Goal: Transaction & Acquisition: Obtain resource

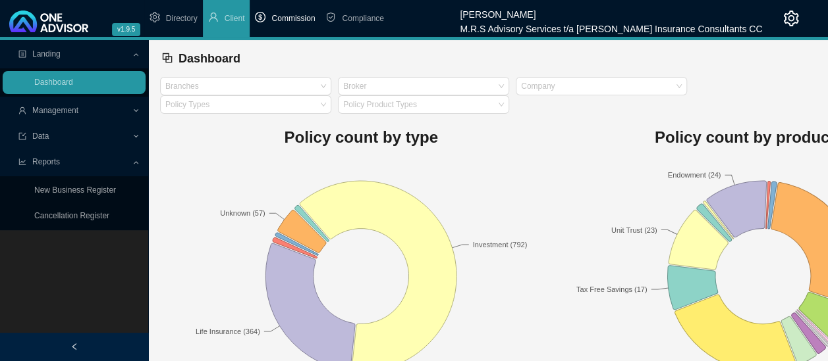
click at [291, 17] on span "Commission" at bounding box center [292, 18] width 43 height 9
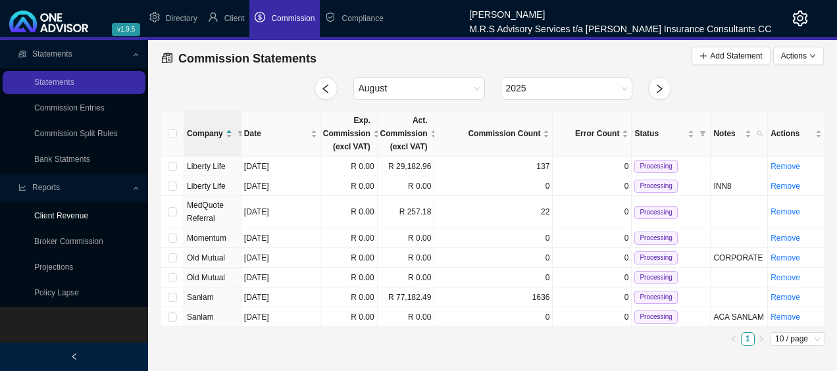
click at [71, 215] on link "Client Revenue" at bounding box center [61, 215] width 54 height 9
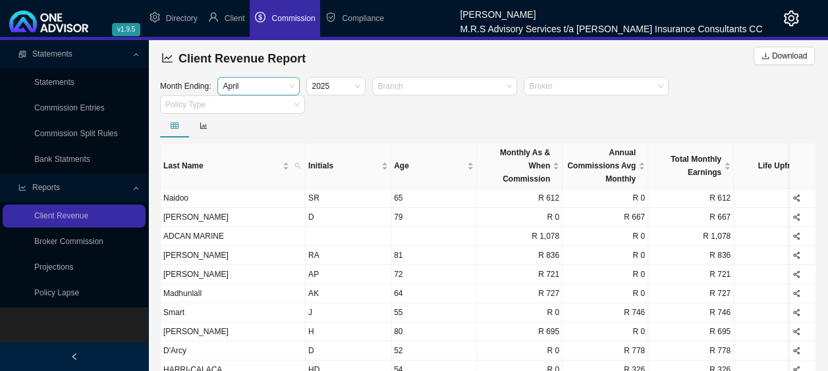
click at [282, 88] on span "April" at bounding box center [259, 86] width 72 height 17
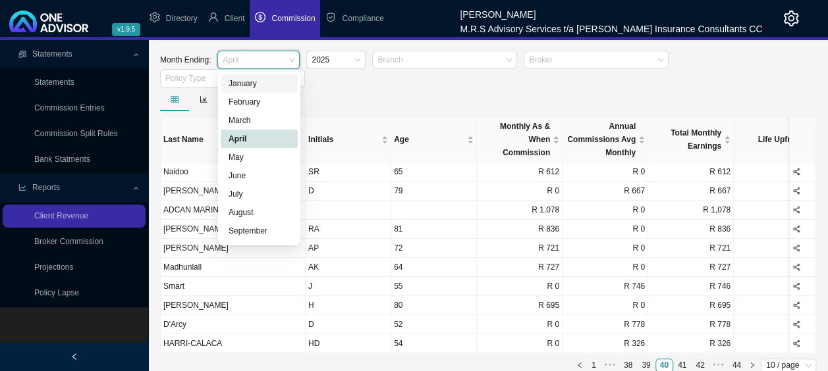
scroll to position [40, 0]
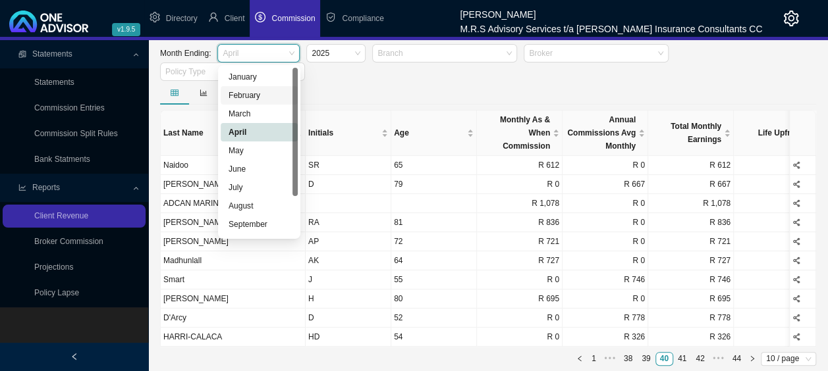
click at [406, 71] on div "Month Ending: [DATE] Branch Broker Policy Type" at bounding box center [488, 62] width 662 height 37
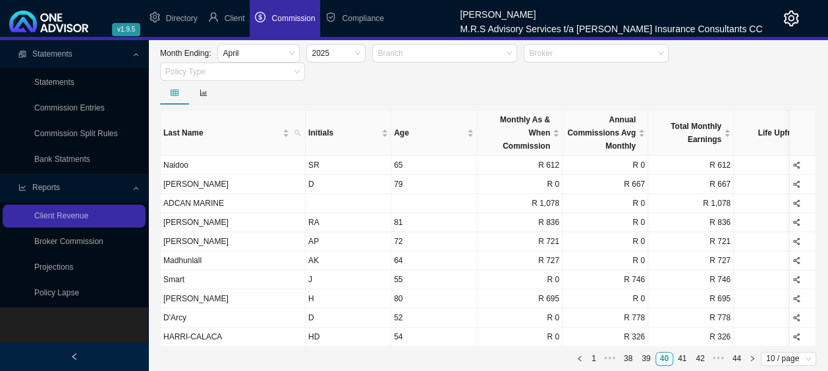
click at [47, 188] on span "Reports" at bounding box center [46, 187] width 28 height 9
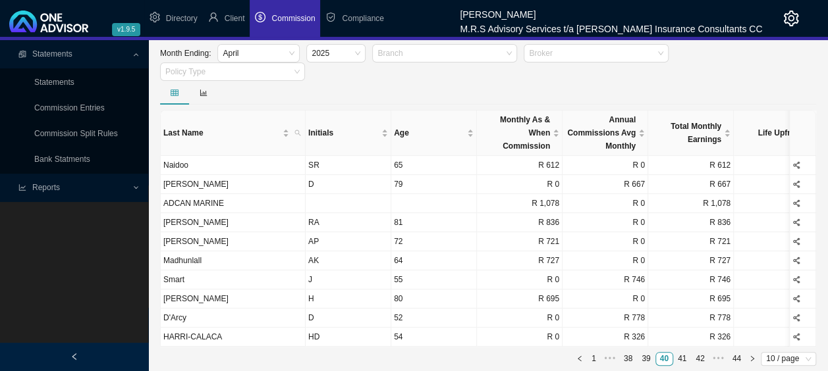
click at [47, 188] on span "Reports" at bounding box center [46, 187] width 28 height 9
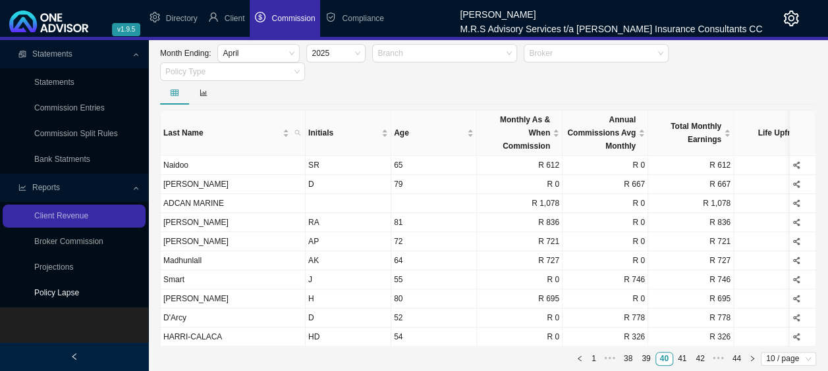
click at [62, 294] on link "Policy Lapse" at bounding box center [56, 292] width 45 height 9
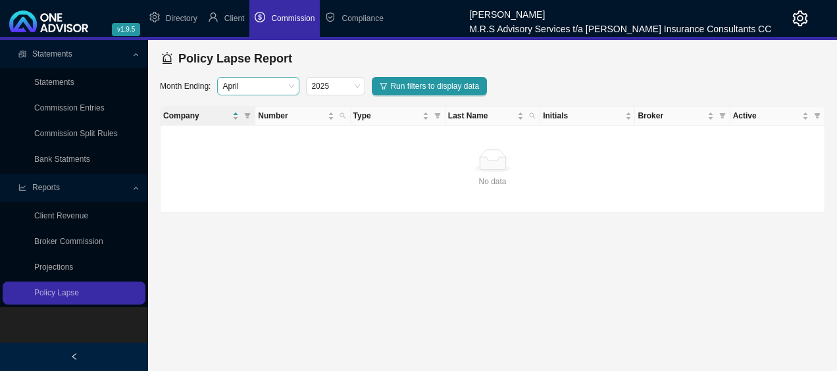
click at [282, 84] on span "April" at bounding box center [259, 86] width 72 height 17
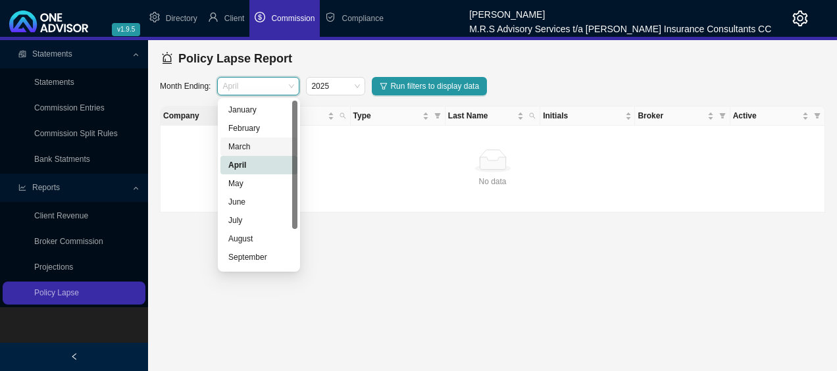
click at [252, 142] on div "March" at bounding box center [258, 146] width 61 height 13
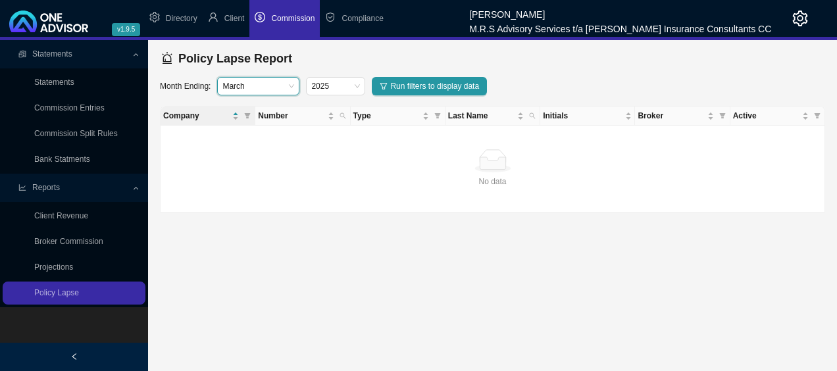
click at [290, 80] on span "March" at bounding box center [259, 86] width 72 height 17
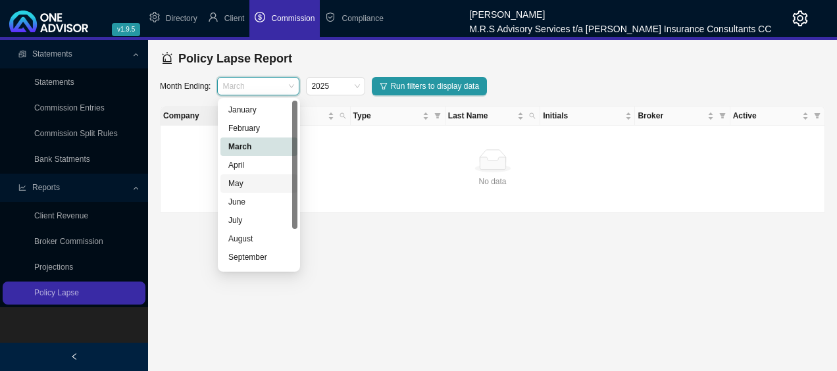
click at [238, 183] on div "May" at bounding box center [258, 183] width 61 height 13
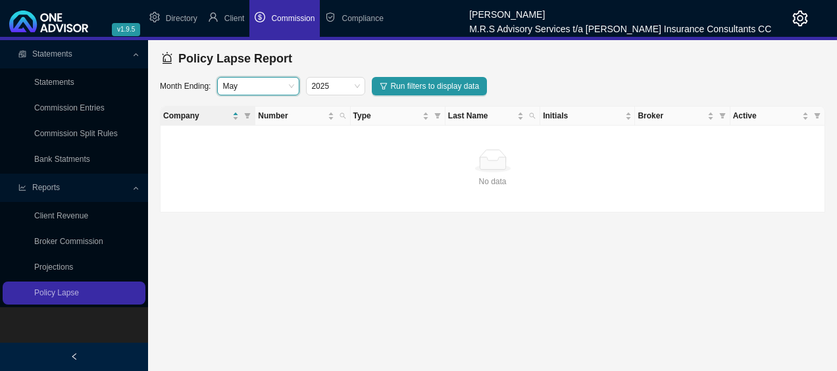
click at [288, 88] on span "May" at bounding box center [259, 86] width 72 height 17
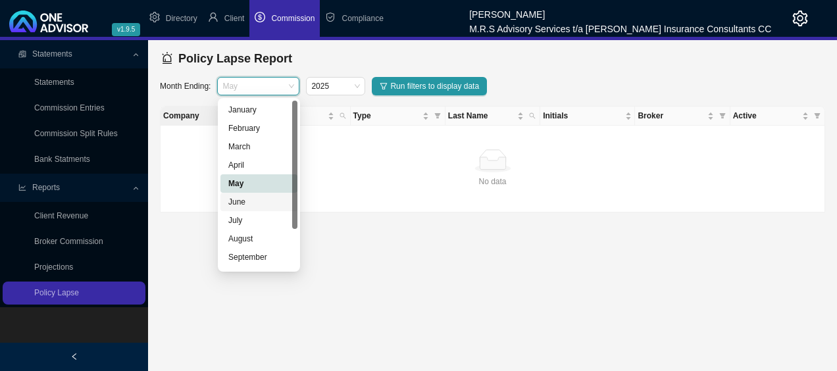
click at [242, 200] on div "June" at bounding box center [258, 202] width 61 height 13
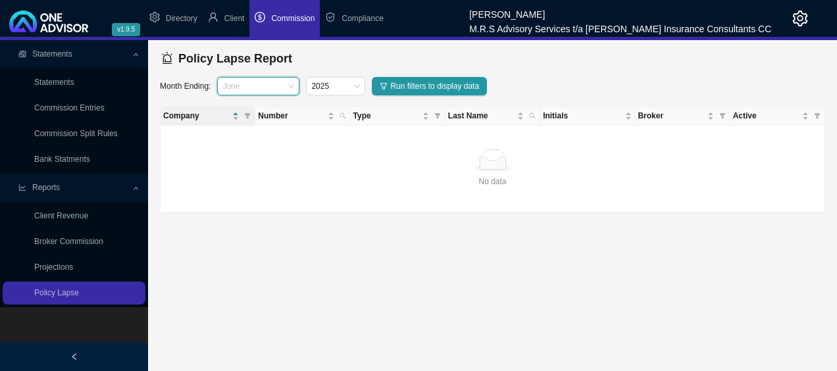
click at [287, 83] on span "June" at bounding box center [259, 86] width 72 height 17
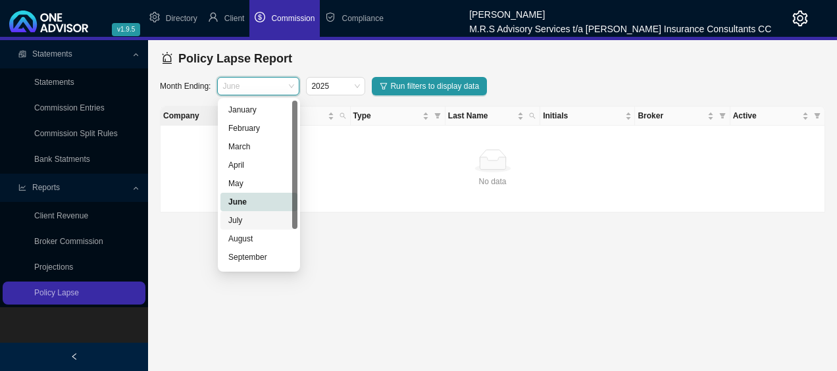
click at [240, 221] on div "July" at bounding box center [258, 220] width 61 height 13
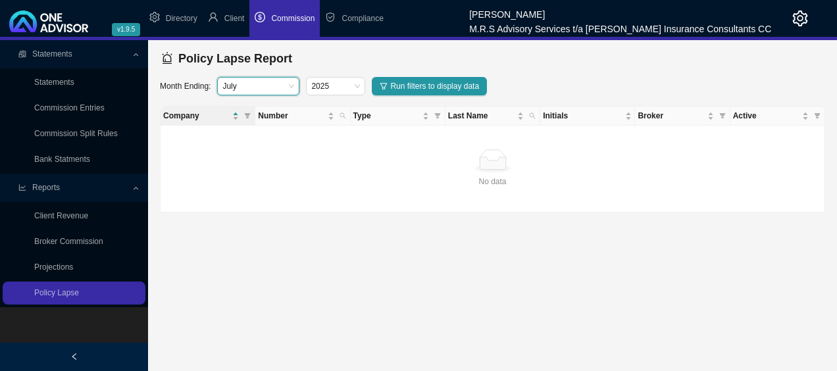
click at [287, 83] on span "July" at bounding box center [259, 86] width 72 height 17
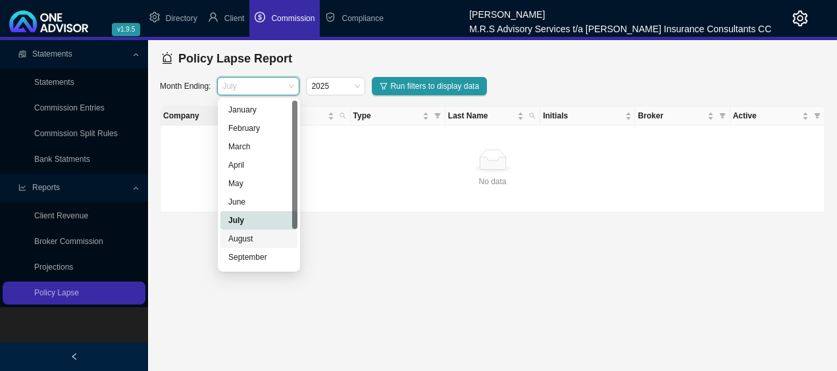
click at [245, 235] on div "August" at bounding box center [258, 238] width 61 height 13
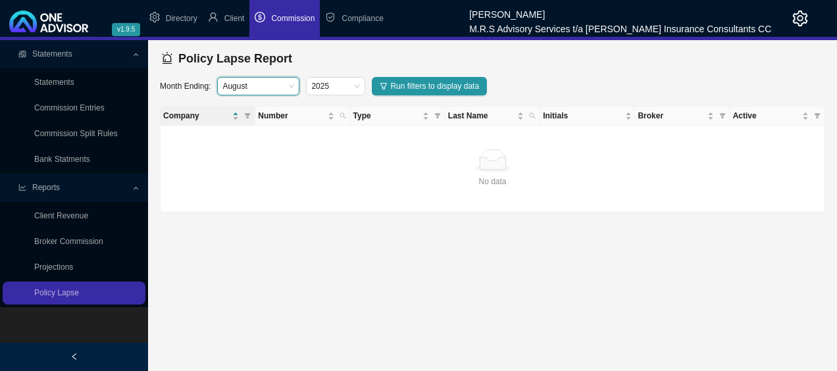
click at [299, 84] on div "August" at bounding box center [258, 86] width 82 height 18
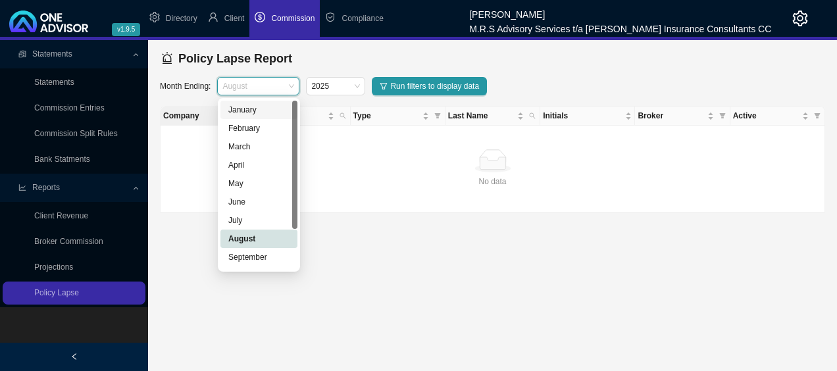
click at [250, 112] on div "January" at bounding box center [258, 109] width 61 height 13
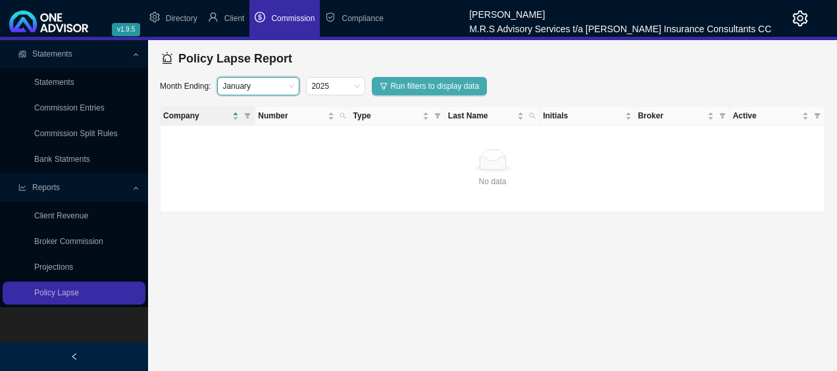
click at [410, 83] on span "Run filters to display data" at bounding box center [434, 86] width 89 height 13
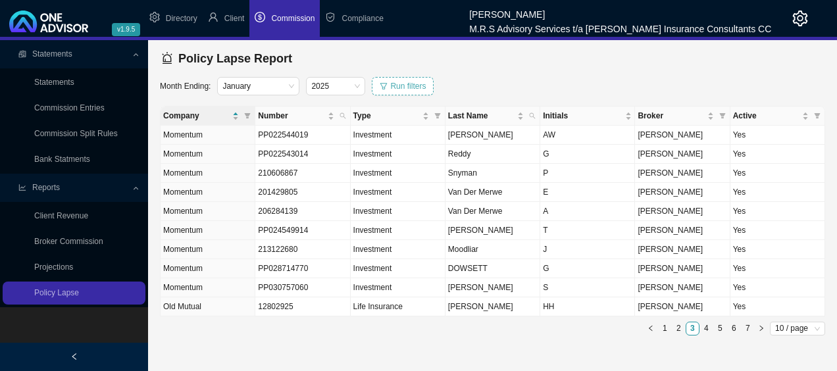
click at [406, 88] on span "Run filters" at bounding box center [408, 86] width 36 height 13
click at [63, 271] on link "Projections" at bounding box center [53, 267] width 39 height 9
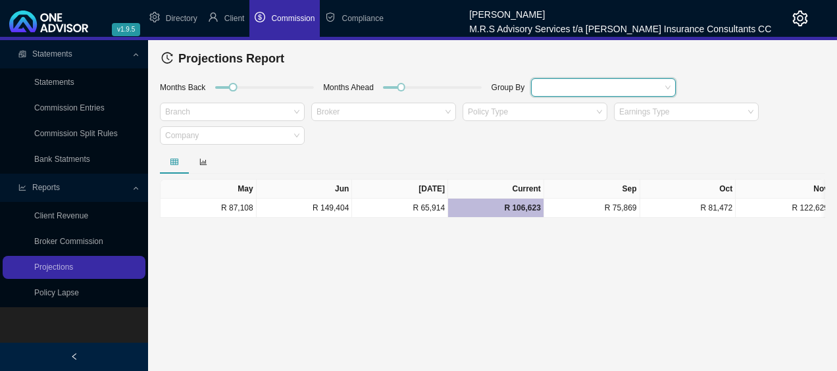
click at [619, 86] on div at bounding box center [597, 87] width 127 height 10
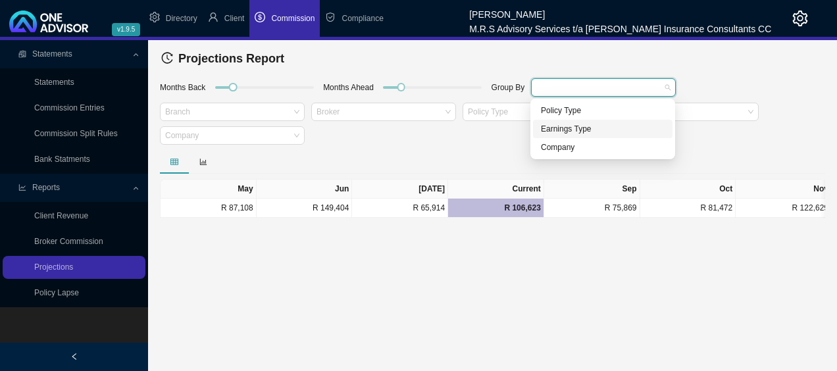
click at [595, 130] on div "Earnings Type" at bounding box center [603, 128] width 124 height 13
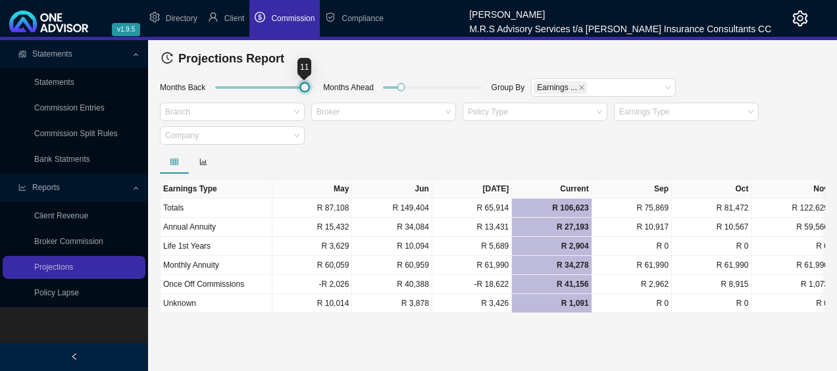
drag, startPoint x: 230, startPoint y: 87, endPoint x: 300, endPoint y: 102, distance: 71.4
click at [302, 97] on div at bounding box center [264, 90] width 111 height 26
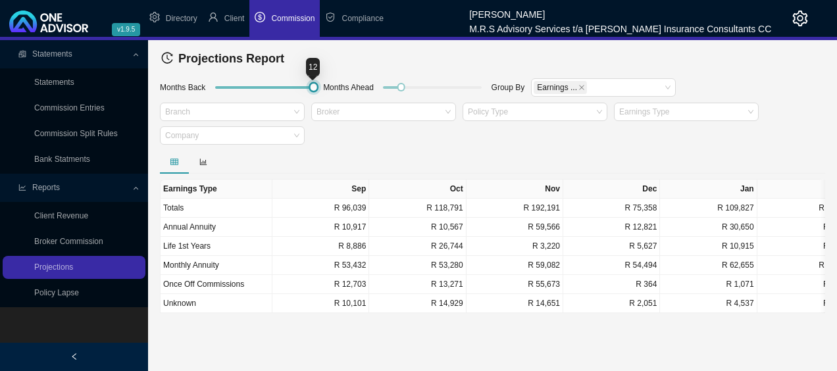
drag, startPoint x: 301, startPoint y: 90, endPoint x: 307, endPoint y: 91, distance: 6.7
click at [311, 90] on div at bounding box center [314, 87] width 6 height 6
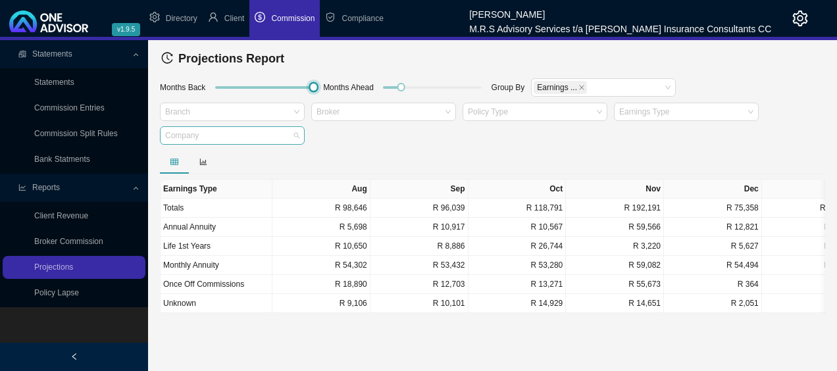
click at [270, 136] on div at bounding box center [226, 136] width 127 height 10
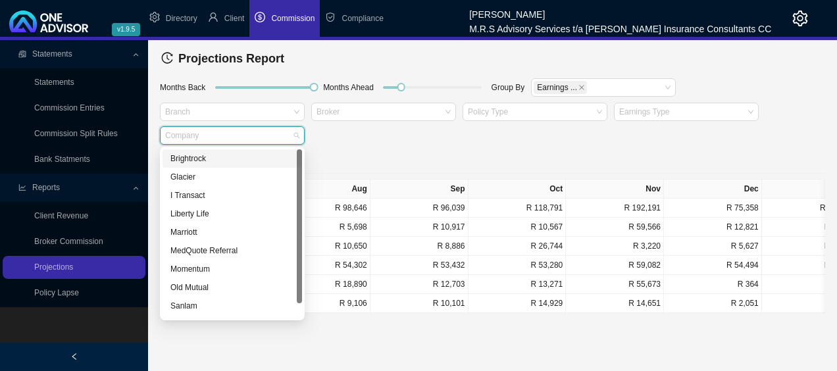
click at [275, 137] on div at bounding box center [226, 136] width 127 height 10
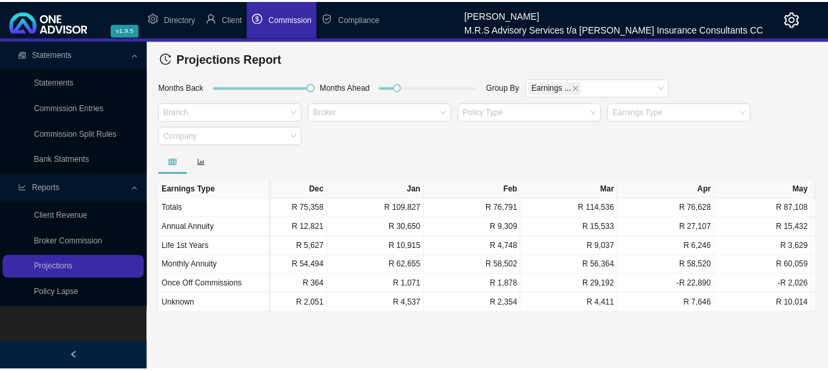
scroll to position [0, 47]
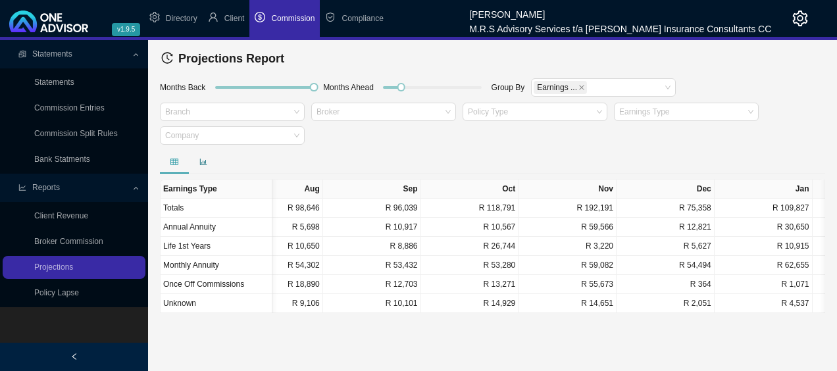
click at [197, 163] on div at bounding box center [203, 161] width 29 height 13
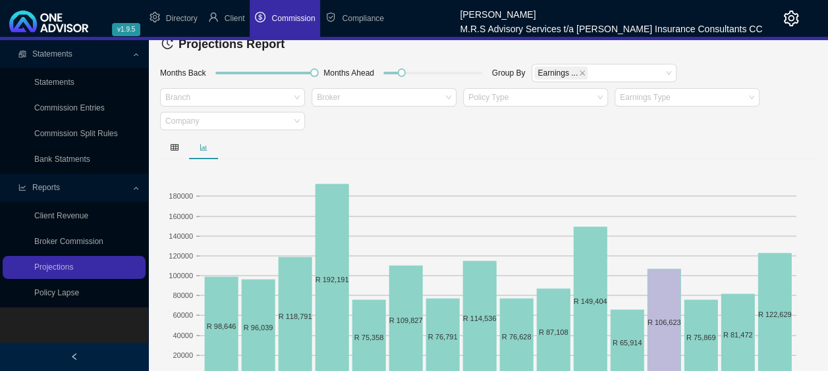
scroll to position [0, 0]
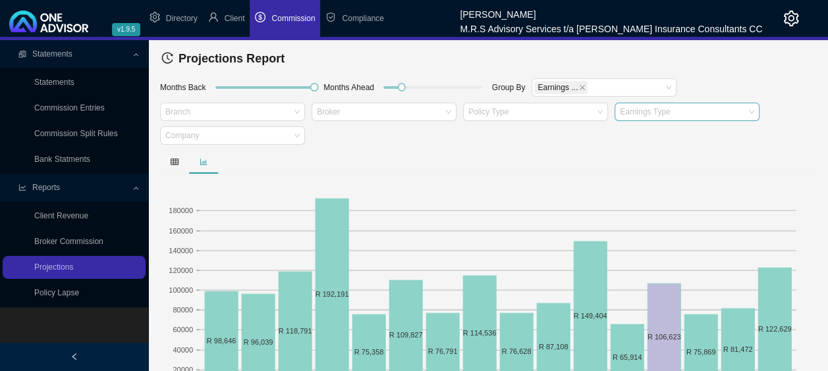
click at [745, 113] on div "Earnings Type" at bounding box center [686, 112] width 145 height 18
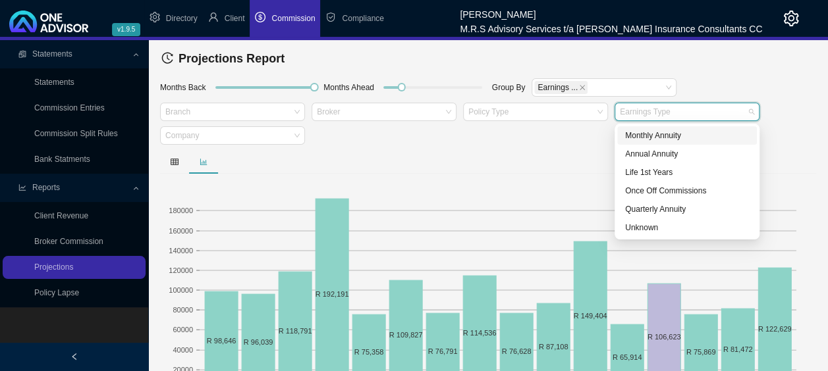
click at [745, 113] on div "Earnings Type" at bounding box center [686, 112] width 145 height 18
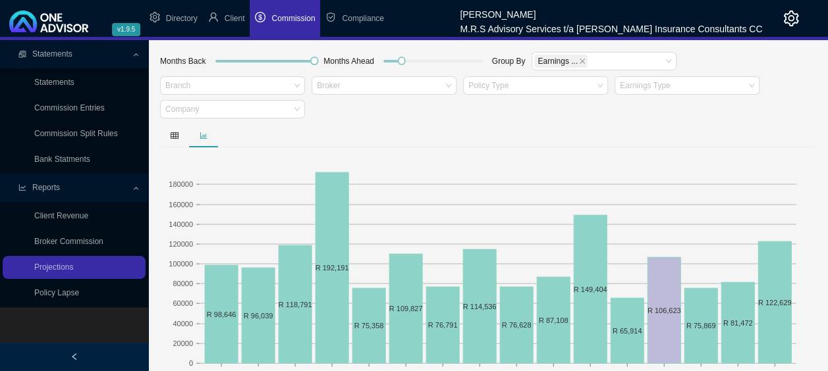
scroll to position [41, 0]
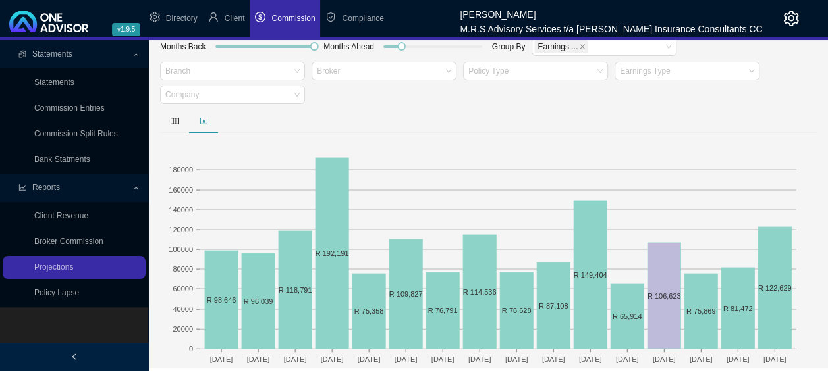
click at [474, 122] on div at bounding box center [488, 121] width 656 height 24
click at [442, 156] on rect at bounding box center [488, 253] width 656 height 230
click at [103, 244] on link "Broker Commission" at bounding box center [68, 241] width 69 height 9
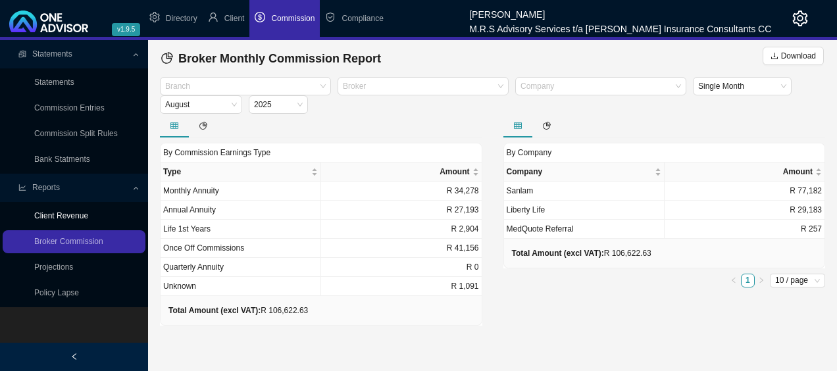
click at [74, 215] on link "Client Revenue" at bounding box center [61, 215] width 54 height 9
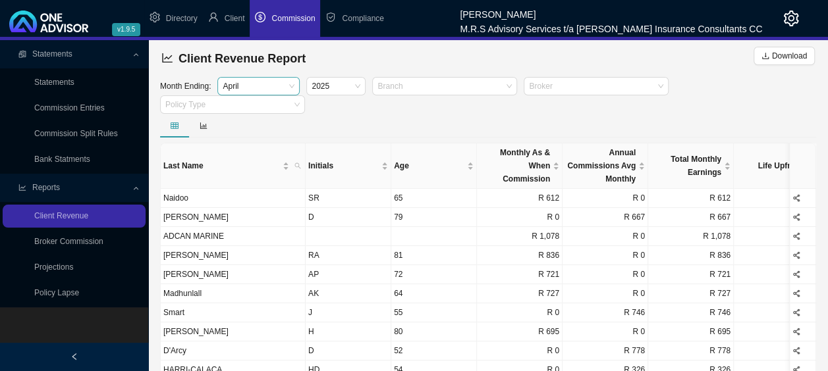
click at [294, 82] on span "April" at bounding box center [259, 86] width 72 height 17
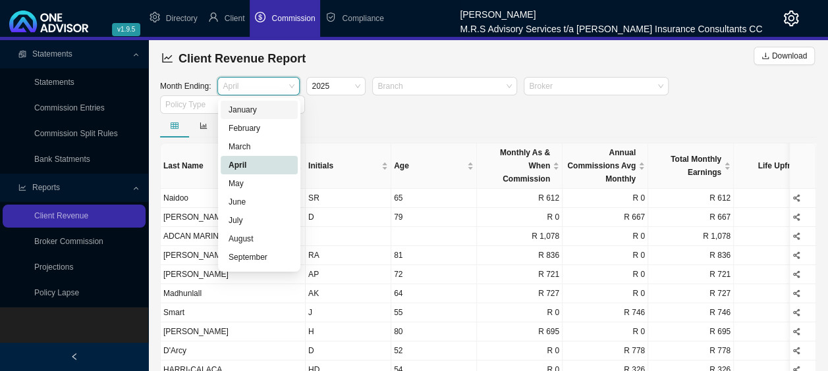
click at [359, 120] on div at bounding box center [488, 126] width 656 height 24
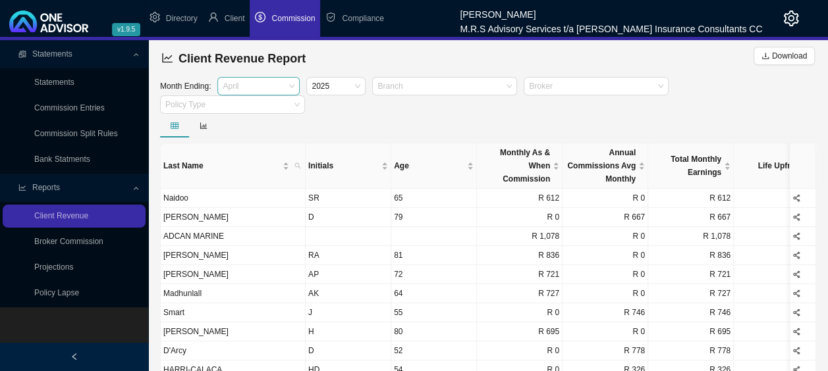
click at [287, 85] on span "April" at bounding box center [259, 86] width 72 height 17
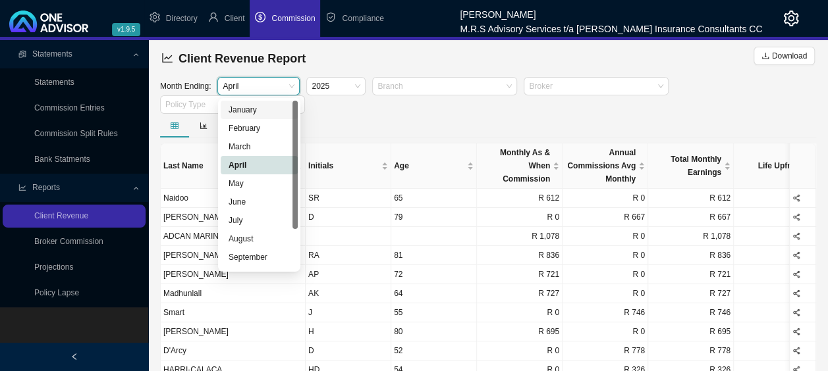
click at [362, 109] on div "Month Ending: April [DATE] Branch Broker Policy Type" at bounding box center [488, 95] width 662 height 37
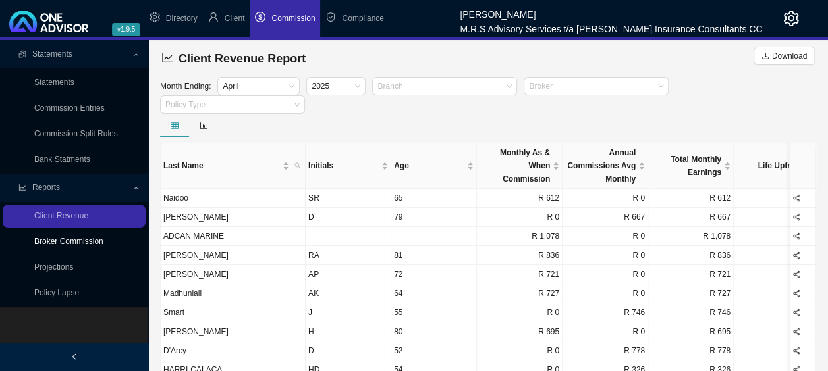
click at [94, 237] on link "Broker Commission" at bounding box center [68, 241] width 69 height 9
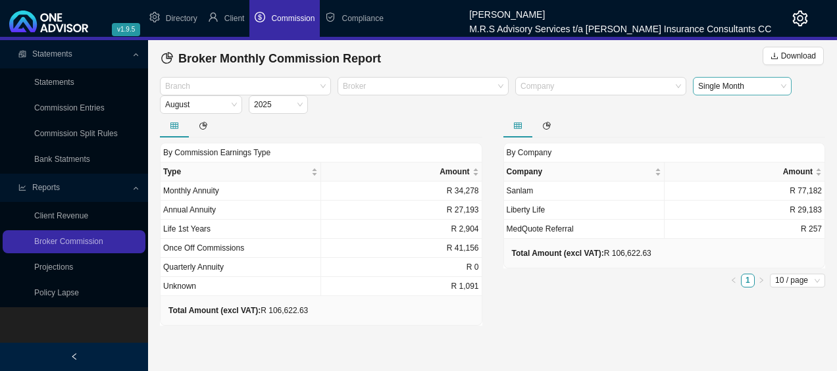
click at [762, 90] on span "Single Month" at bounding box center [743, 86] width 88 height 17
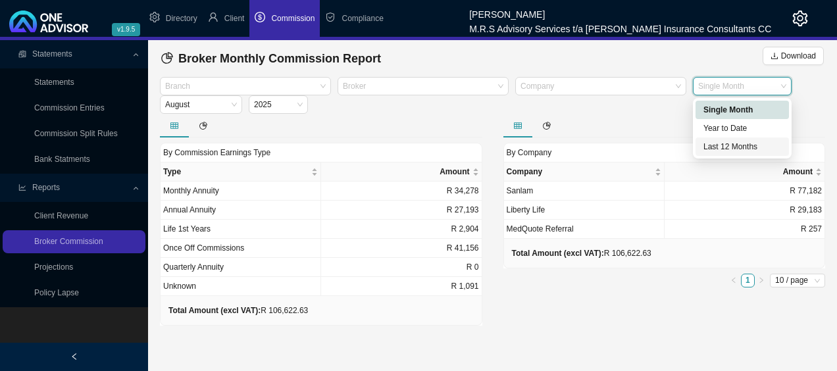
click at [738, 144] on div "Last 12 Months" at bounding box center [743, 146] width 78 height 13
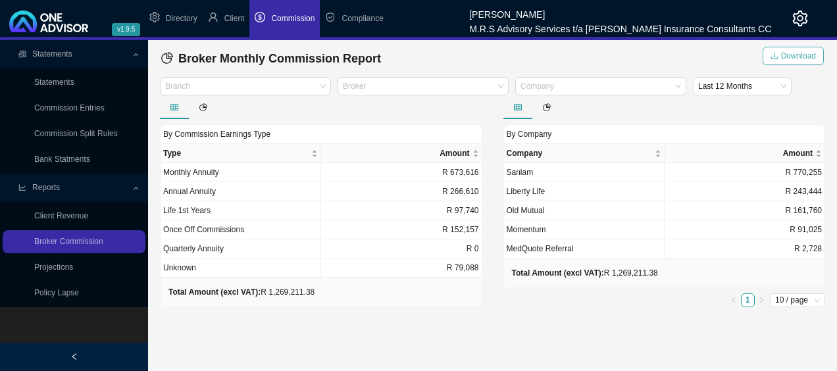
click at [794, 56] on span "Download" at bounding box center [798, 55] width 35 height 13
